Goal: Task Accomplishment & Management: Use online tool/utility

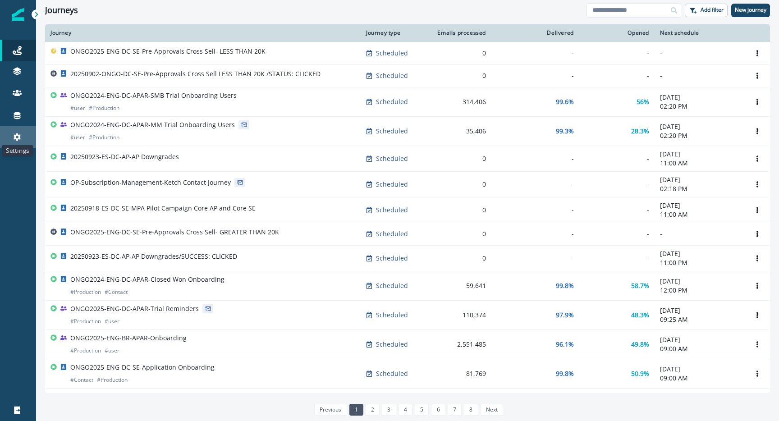
click at [15, 137] on icon at bounding box center [17, 137] width 7 height 7
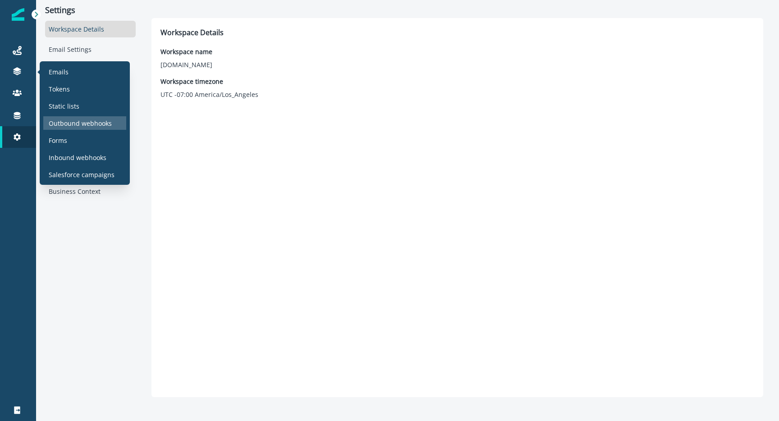
click at [89, 126] on p "Outbound webhooks" at bounding box center [80, 123] width 63 height 9
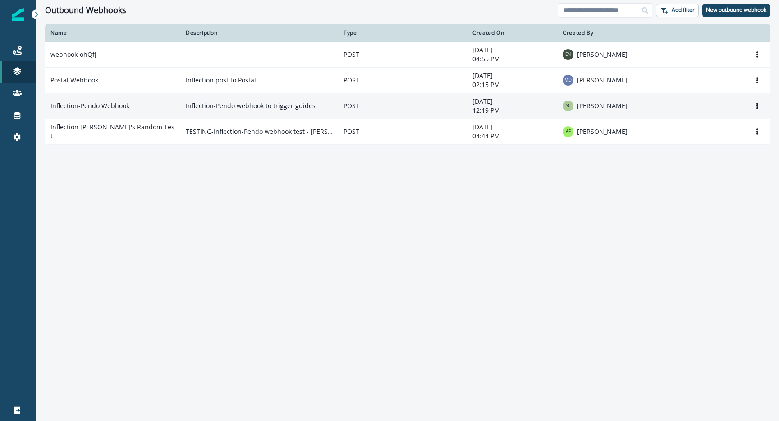
click at [113, 113] on td "Inflection-Pendo Webhook" at bounding box center [112, 106] width 135 height 26
click at [118, 111] on td "Inflection-Pendo Webhook" at bounding box center [112, 106] width 135 height 26
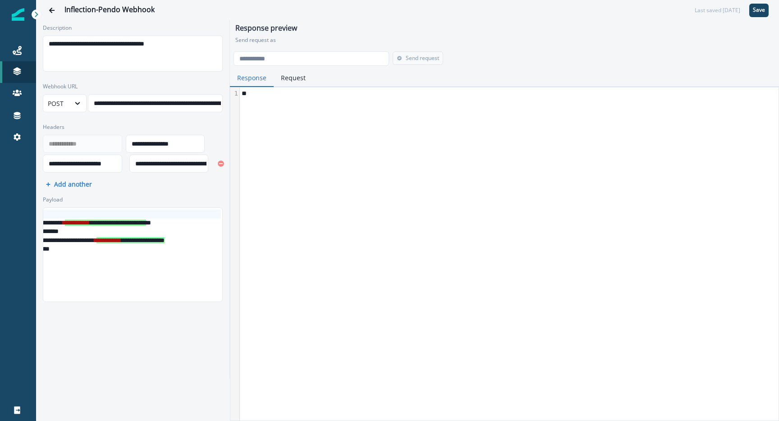
scroll to position [0, 23]
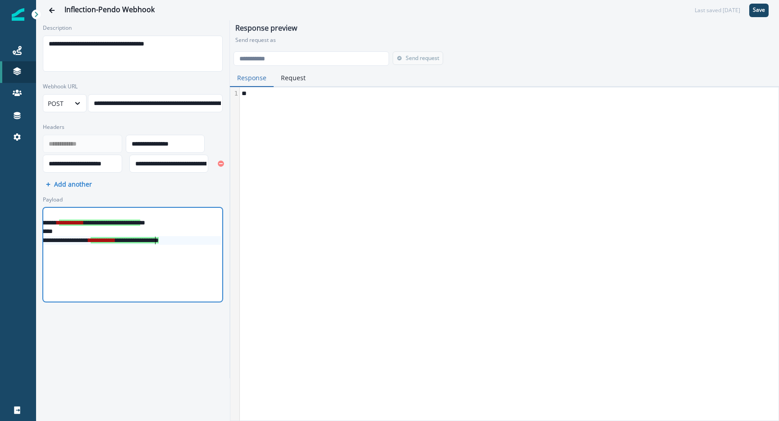
click at [115, 241] on span "**********" at bounding box center [103, 240] width 25 height 6
click at [51, 11] on icon "Go back" at bounding box center [52, 10] width 6 height 6
